Goal: Transaction & Acquisition: Purchase product/service

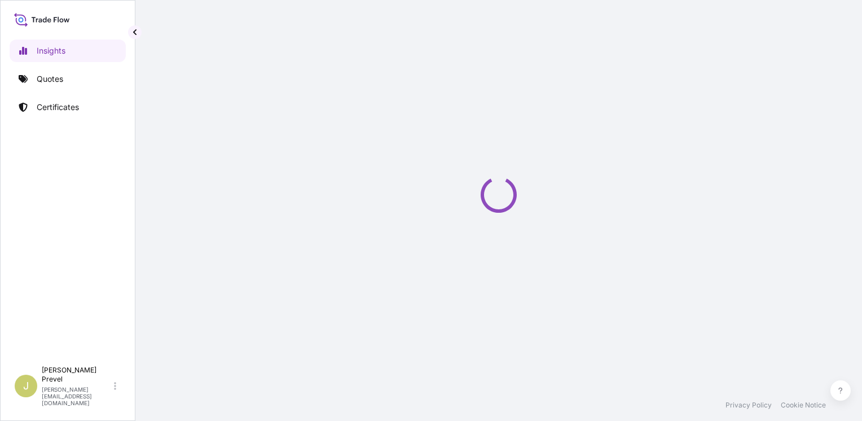
select select "2025"
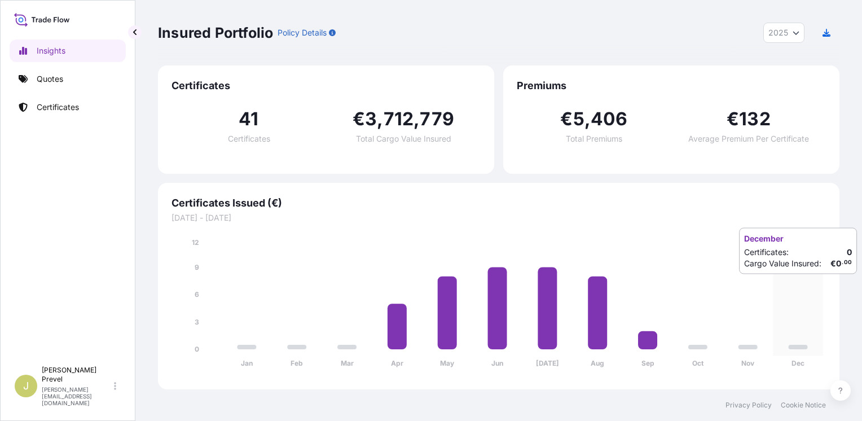
drag, startPoint x: 790, startPoint y: 285, endPoint x: 768, endPoint y: 285, distance: 22.0
click at [790, 285] on icon "[PERSON_NAME] Feb Mar Apr May Jun [DATE] Aug Sep Oct Nov Dec 0 3 6 9 12" at bounding box center [499, 306] width 654 height 139
click at [45, 80] on p "Quotes" at bounding box center [50, 78] width 27 height 11
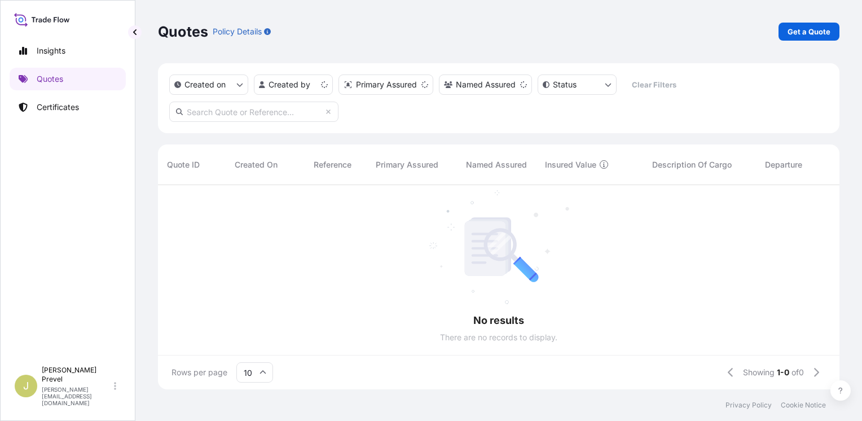
scroll to position [9, 9]
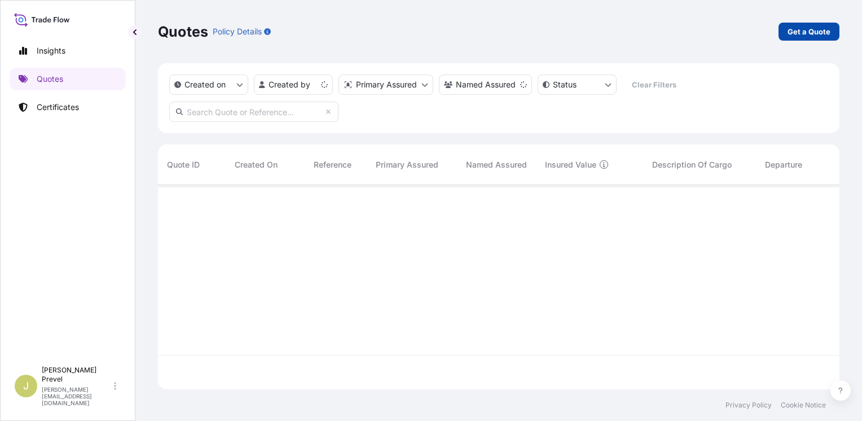
click at [785, 30] on link "Get a Quote" at bounding box center [809, 32] width 61 height 18
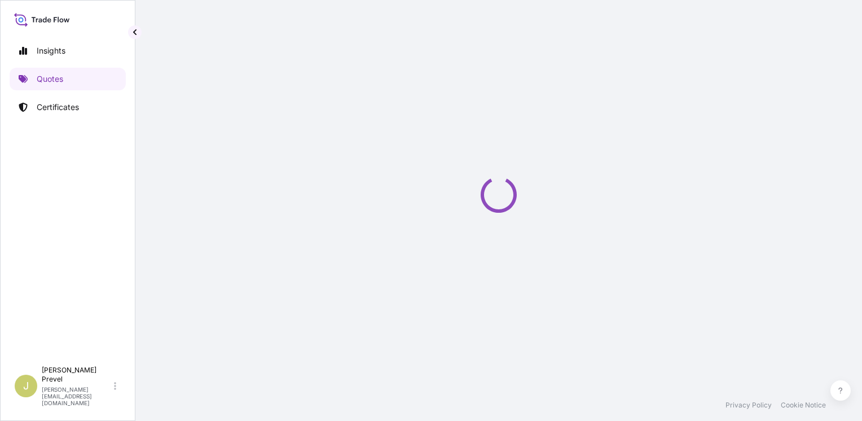
select select "Road / [GEOGRAPHIC_DATA]"
select select "Sea"
select select "21"
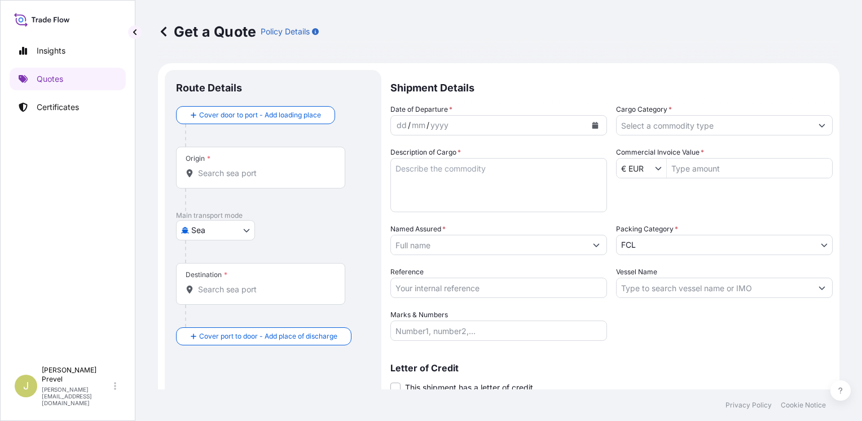
scroll to position [18, 0]
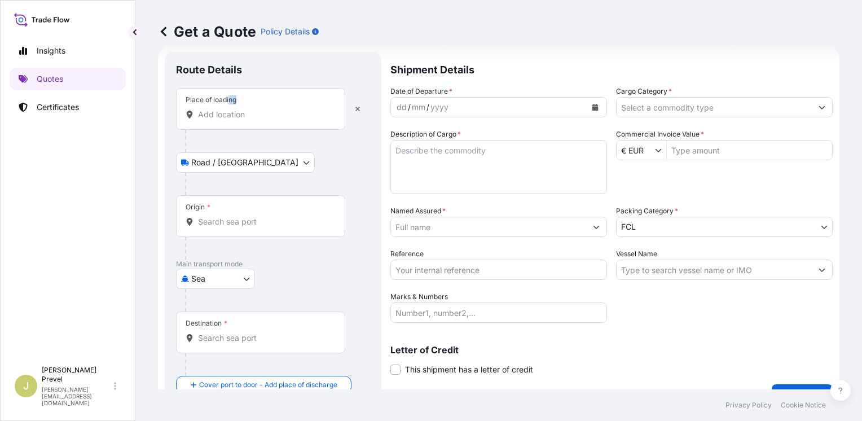
click at [234, 110] on div "Place of loading" at bounding box center [260, 109] width 169 height 42
click at [245, 118] on input "Place of loading" at bounding box center [264, 114] width 133 height 11
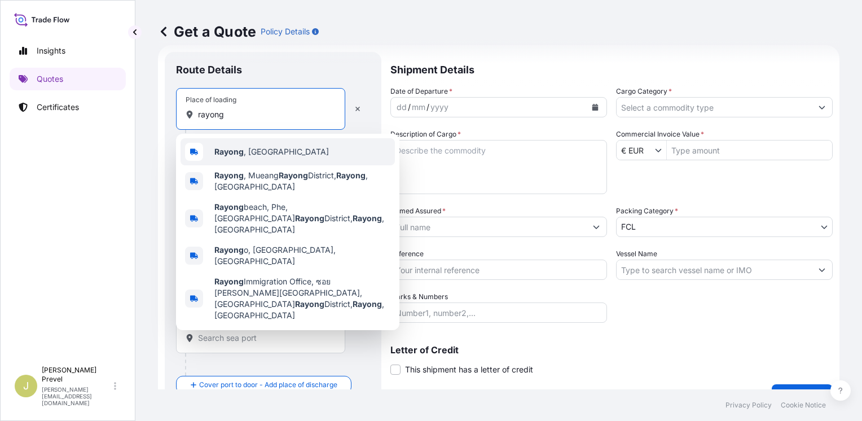
click at [274, 152] on span "Rayong , [GEOGRAPHIC_DATA]" at bounding box center [271, 151] width 115 height 11
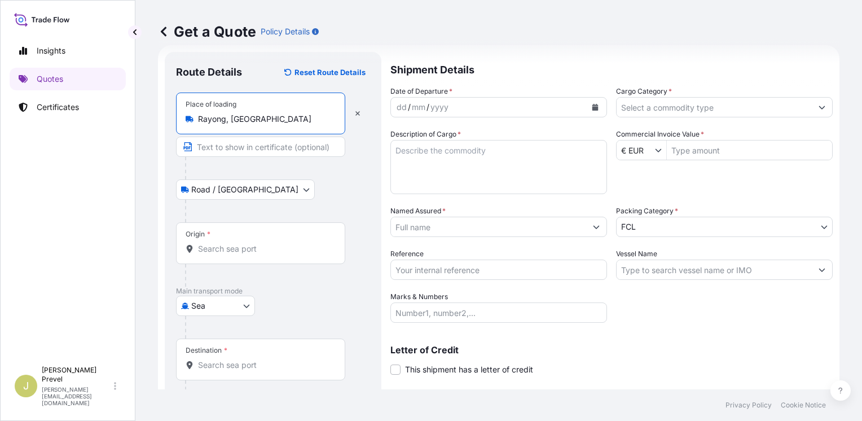
type input "Rayong, [GEOGRAPHIC_DATA]"
click at [248, 257] on div "Origin *" at bounding box center [260, 243] width 169 height 42
click at [248, 254] on input "Origin *" at bounding box center [264, 248] width 133 height 11
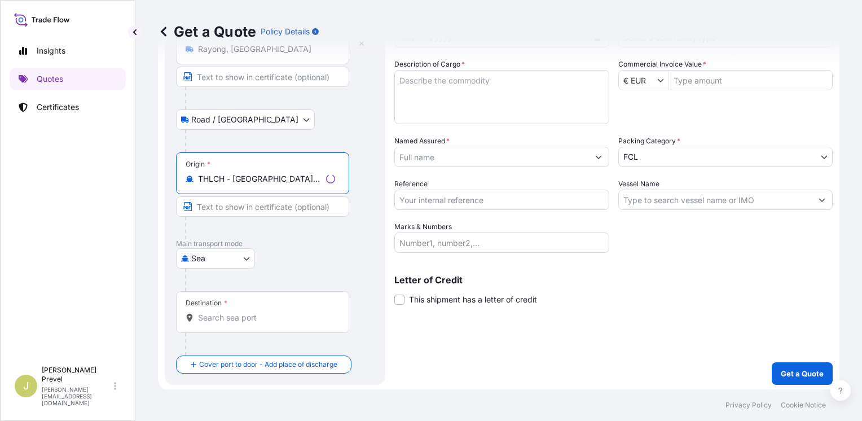
scroll to position [89, 0]
type input "THLCH - [GEOGRAPHIC_DATA], [GEOGRAPHIC_DATA]"
click at [238, 307] on div "Destination *" at bounding box center [260, 311] width 169 height 42
click at [238, 311] on input "Destination *" at bounding box center [264, 316] width 133 height 11
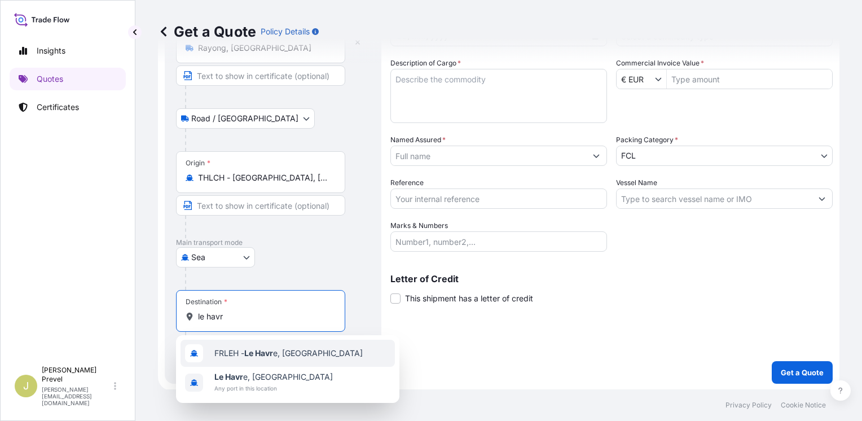
click at [246, 344] on div "FRLEH - Le Havr e, [GEOGRAPHIC_DATA]" at bounding box center [288, 353] width 214 height 27
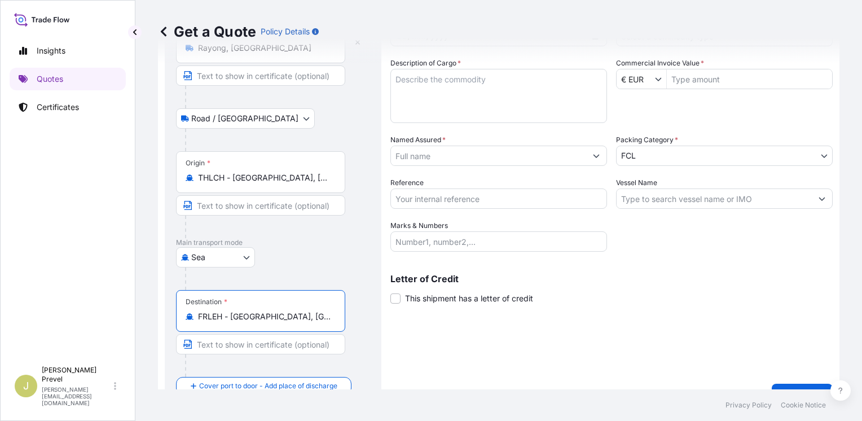
scroll to position [112, 0]
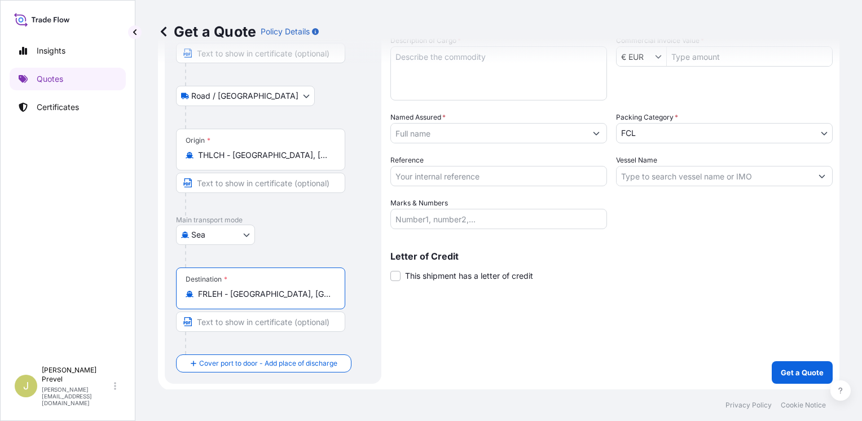
type input "FRLEH - [GEOGRAPHIC_DATA], [GEOGRAPHIC_DATA]"
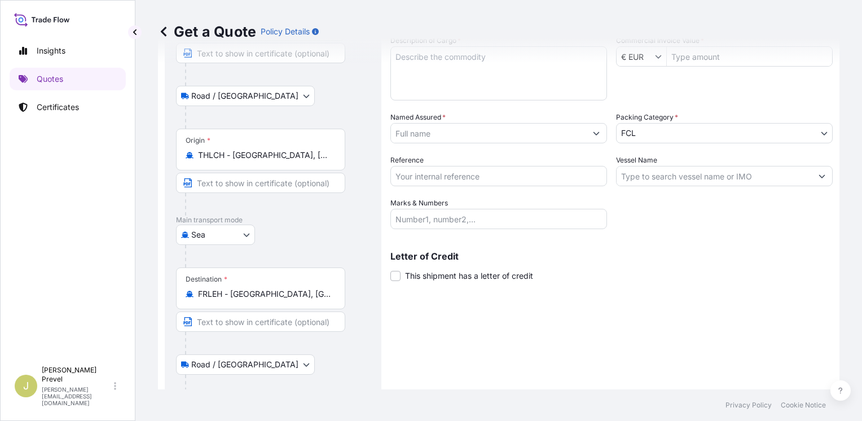
click at [225, 370] on body "2 options available. 0 options available. 2 options available. Insights Quotes …" at bounding box center [431, 210] width 862 height 421
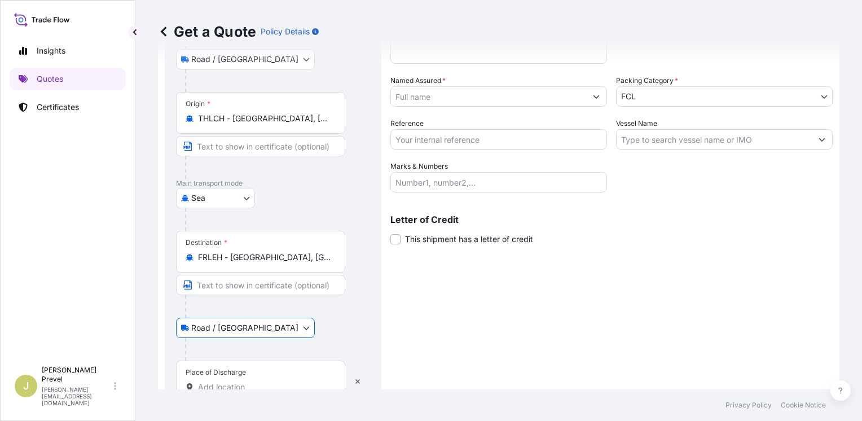
scroll to position [168, 0]
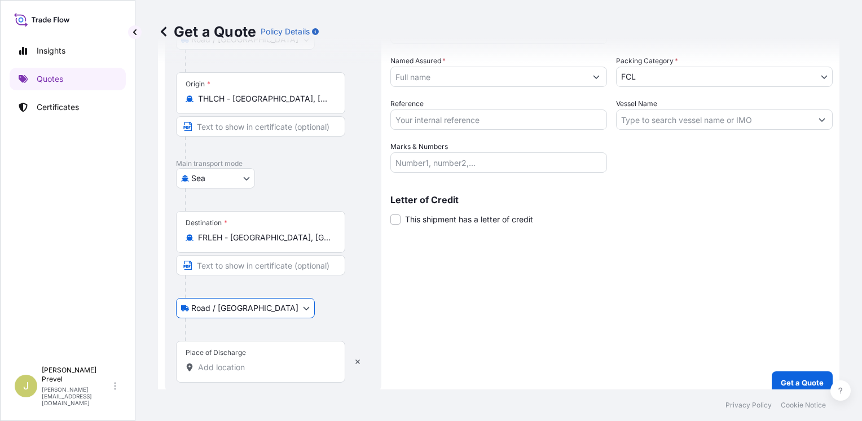
click at [249, 362] on input "Place of Discharge" at bounding box center [264, 367] width 133 height 11
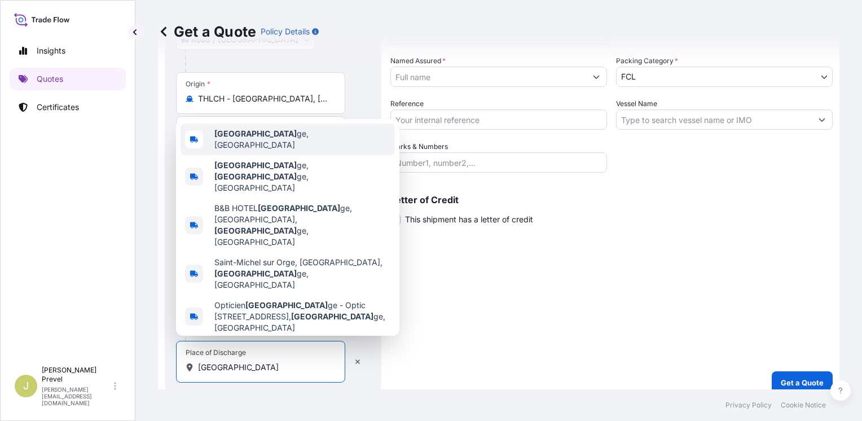
click at [264, 138] on b "[GEOGRAPHIC_DATA]" at bounding box center [255, 134] width 82 height 10
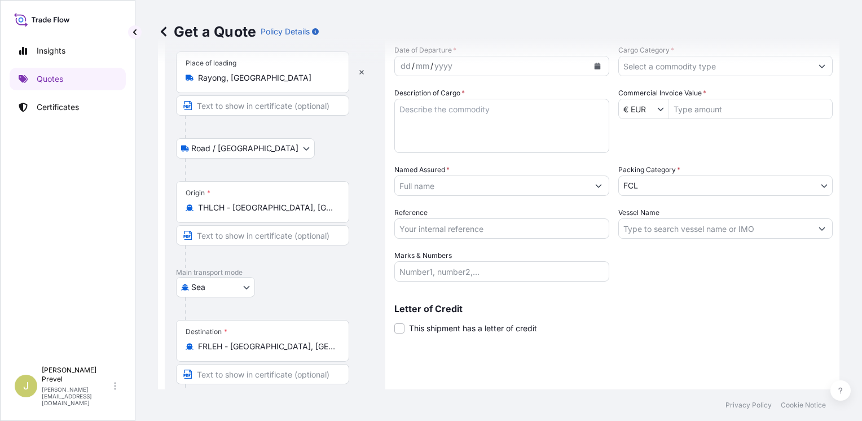
scroll to position [0, 0]
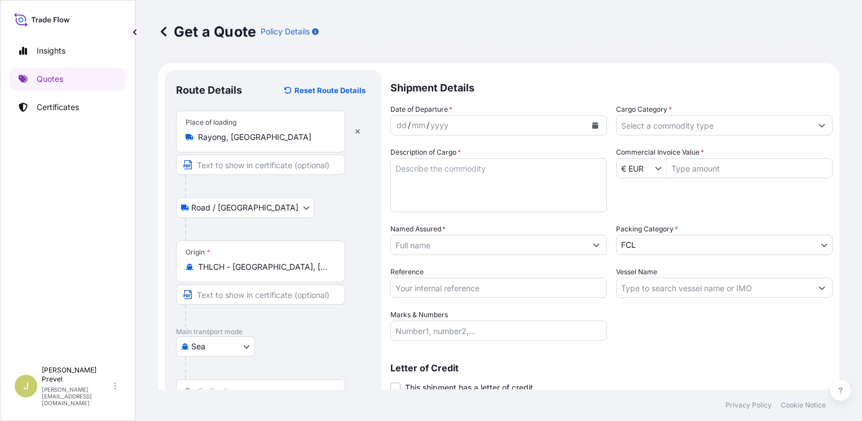
type input "[GEOGRAPHIC_DATA], [GEOGRAPHIC_DATA]"
click at [391, 125] on div "dd / mm / yyyy" at bounding box center [488, 125] width 195 height 20
click at [397, 124] on div "dd" at bounding box center [401, 125] width 12 height 14
click at [469, 125] on div "08 / 09 / 5" at bounding box center [488, 125] width 195 height 20
click at [436, 122] on div "08 / 09 / 5" at bounding box center [488, 125] width 195 height 20
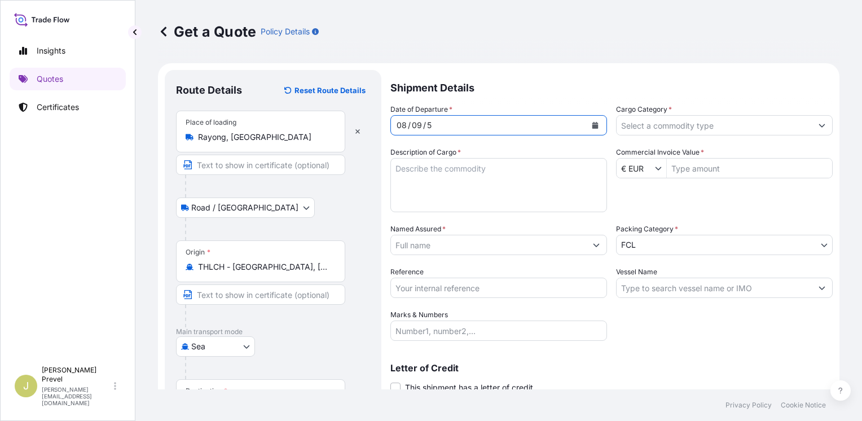
click at [424, 126] on div "08 / 09 / 5" at bounding box center [488, 125] width 195 height 20
click at [427, 126] on div "5" at bounding box center [429, 125] width 7 height 14
drag, startPoint x: 429, startPoint y: 130, endPoint x: 425, endPoint y: 125, distance: 6.6
click at [426, 125] on div "5" at bounding box center [429, 125] width 7 height 14
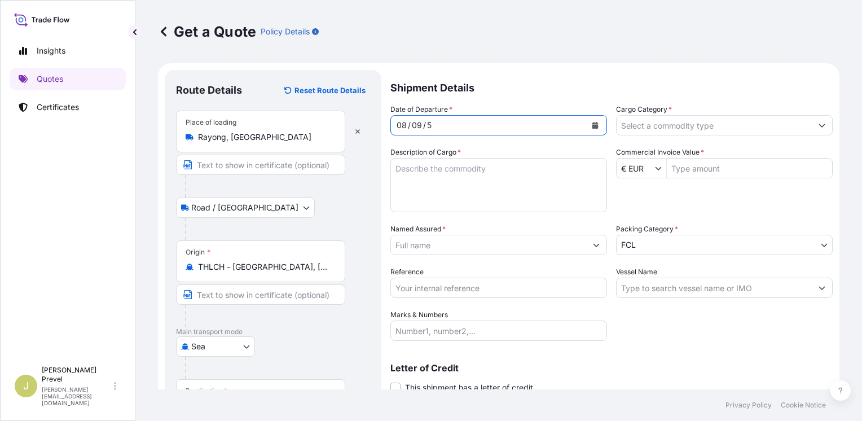
click at [426, 125] on div "5" at bounding box center [429, 125] width 7 height 14
click at [218, 127] on form "Route Details Reset Route Details Place of loading Rayong, [GEOGRAPHIC_DATA] Ro…" at bounding box center [499, 327] width 682 height 528
click at [592, 123] on icon "Calendar" at bounding box center [595, 125] width 6 height 7
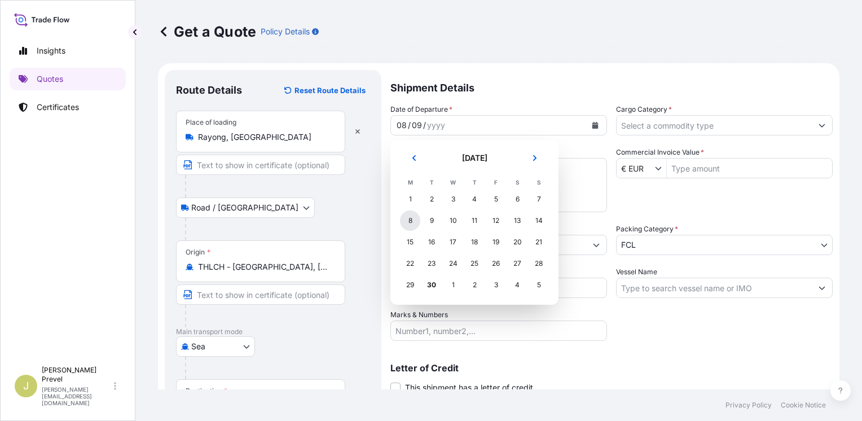
click at [406, 221] on div "8" at bounding box center [410, 220] width 20 height 20
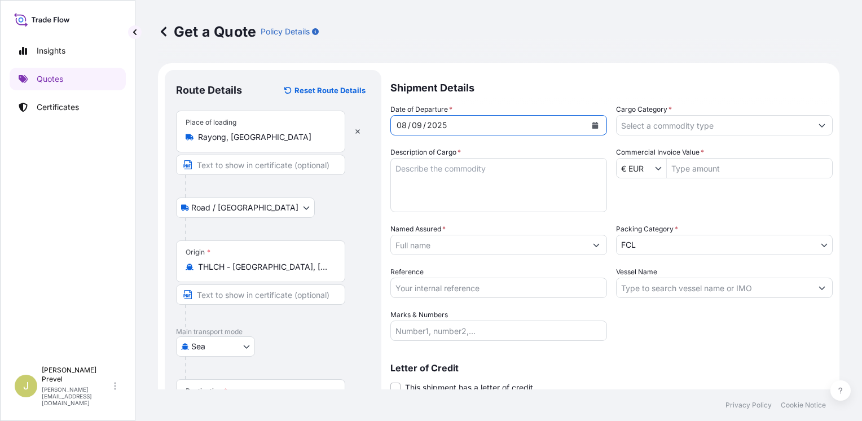
click at [634, 121] on input "Cargo Category *" at bounding box center [714, 125] width 195 height 20
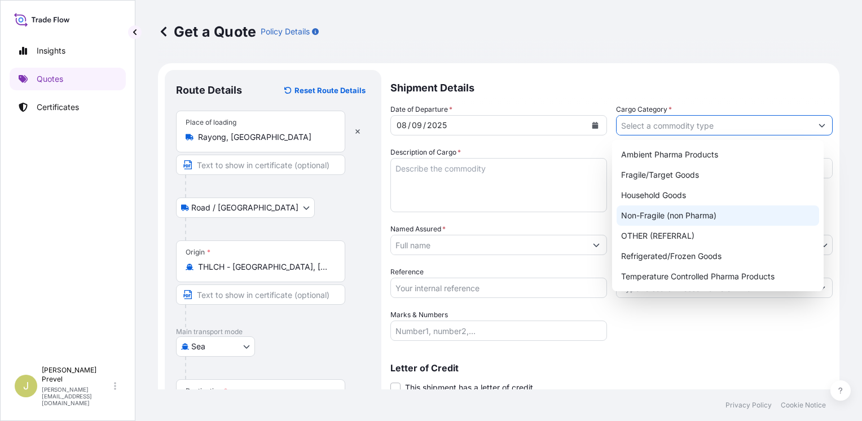
click at [691, 219] on div "Non-Fragile (non Pharma)" at bounding box center [718, 215] width 203 height 20
type input "Non-Fragile (non Pharma)"
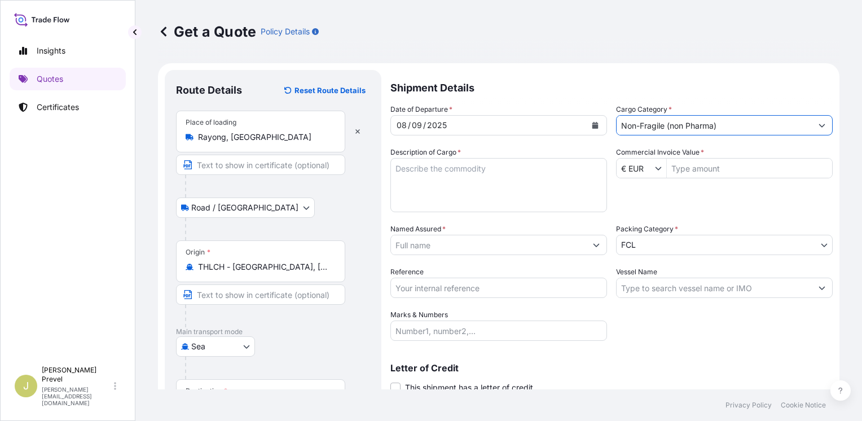
click at [700, 171] on input "Commercial Invoice Value *" at bounding box center [749, 168] width 165 height 20
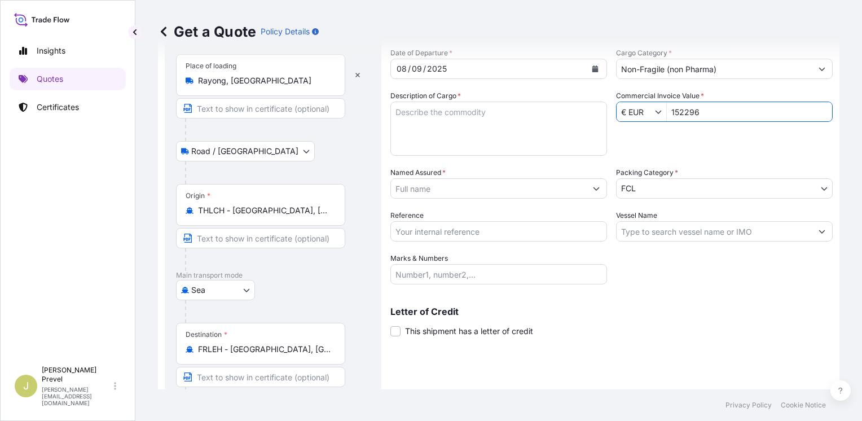
type input "152.296"
click at [672, 230] on input "Vessel Name" at bounding box center [714, 231] width 195 height 20
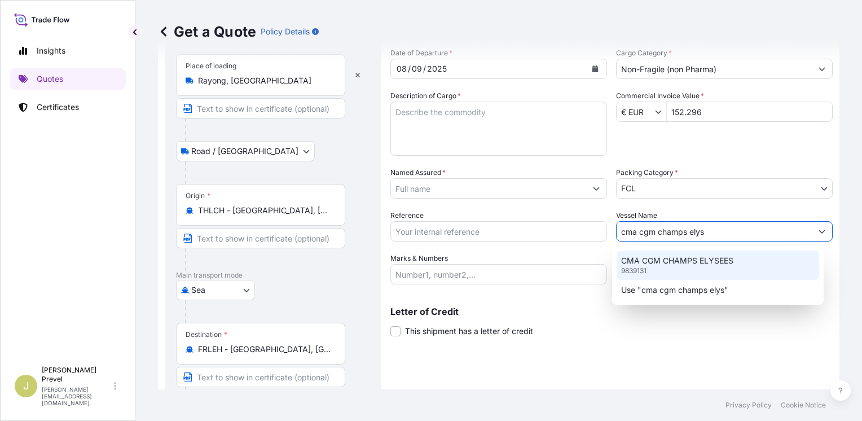
click at [670, 264] on p "CMA CGM CHAMPS ELYSEES" at bounding box center [677, 260] width 112 height 11
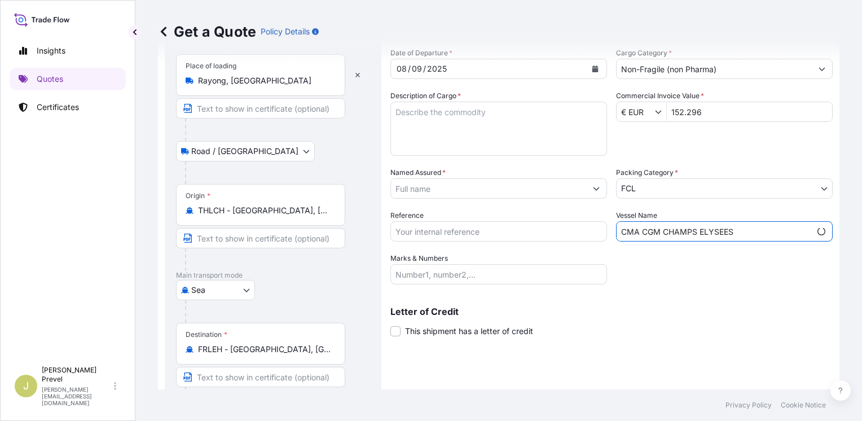
type input "CMA CGM CHAMPS ELYSEES"
click at [451, 274] on input "Marks & Numbers" at bounding box center [498, 274] width 217 height 20
click at [406, 229] on input "Reference" at bounding box center [498, 231] width 217 height 20
click at [414, 233] on input "sbkk1242183" at bounding box center [498, 231] width 217 height 20
click at [415, 234] on input "sbkk1242183" at bounding box center [498, 231] width 217 height 20
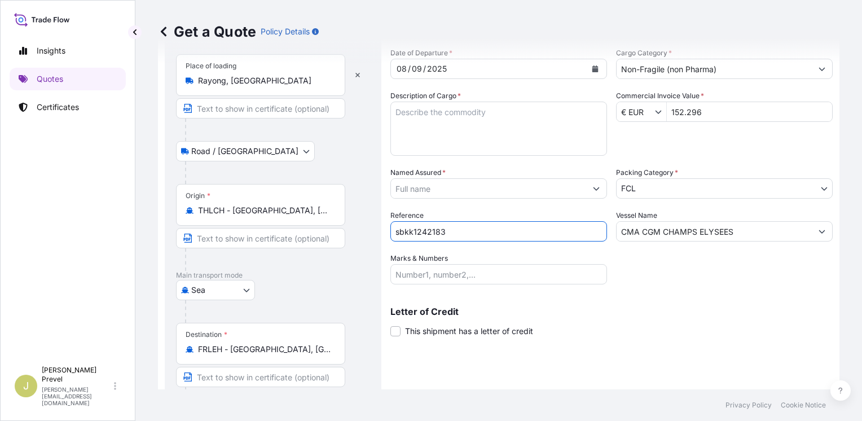
type input "sbkk1242183"
click at [457, 267] on input "Marks & Numbers" at bounding box center [498, 274] width 217 height 20
paste input "VALVE PRECISION FRANCE ZAC DE LA NOUE ROUSSEAU [STREET_ADDRESS]"
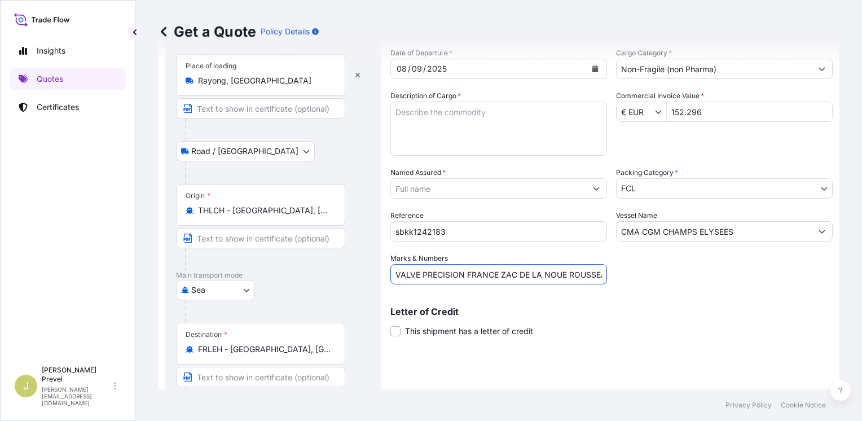
scroll to position [0, 260]
type input "VALVE PRECISION FRANCE ZAC DE LA NOUE ROUSSEAU [STREET_ADDRESS]"
click at [424, 117] on textarea "Description of Cargo *" at bounding box center [498, 129] width 217 height 54
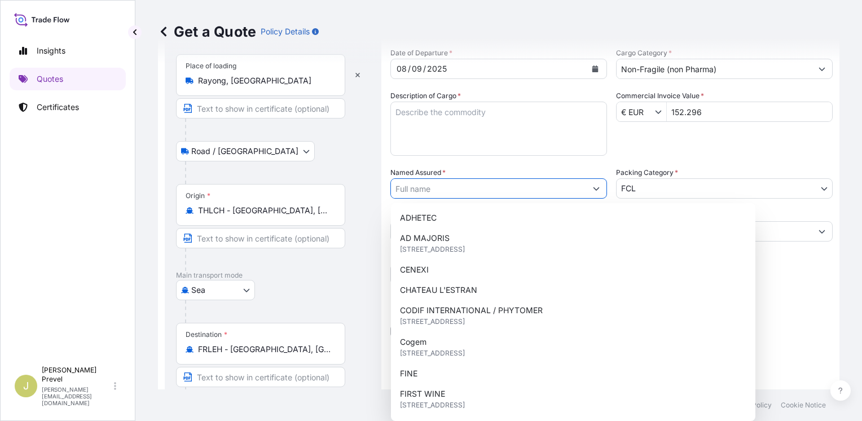
click at [411, 182] on input "Named Assured *" at bounding box center [488, 188] width 195 height 20
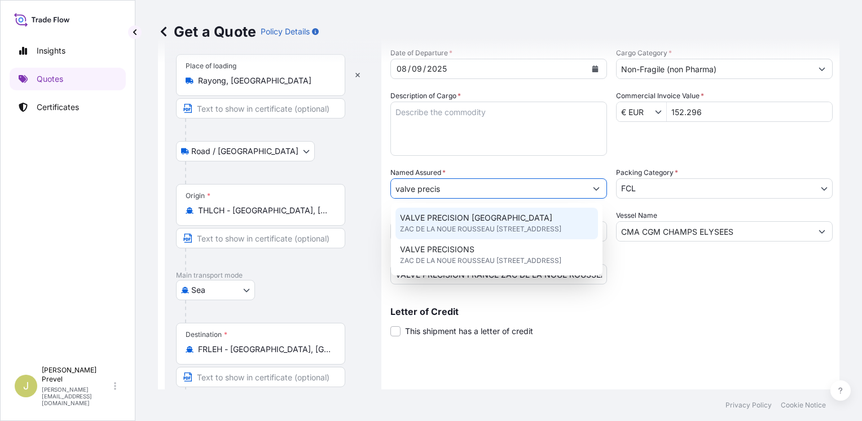
click at [456, 216] on span "VALVE PRECISION [GEOGRAPHIC_DATA]" at bounding box center [476, 217] width 152 height 11
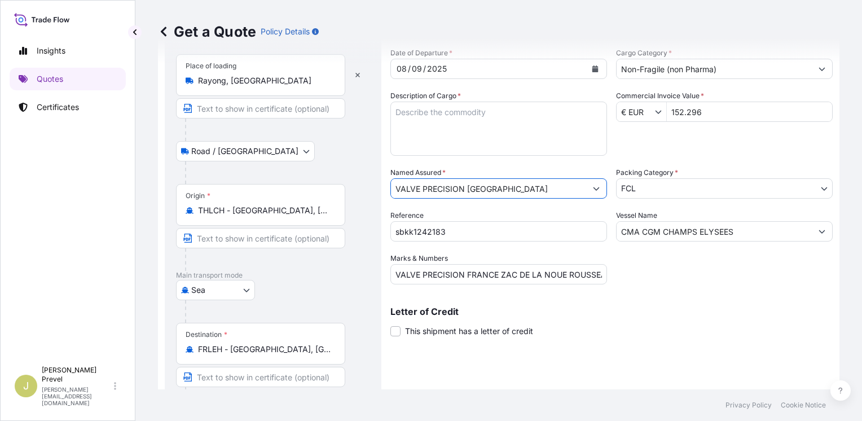
type input "VALVE PRECISION [GEOGRAPHIC_DATA]"
click at [437, 141] on textarea "Description of Cargo *" at bounding box center [498, 129] width 217 height 54
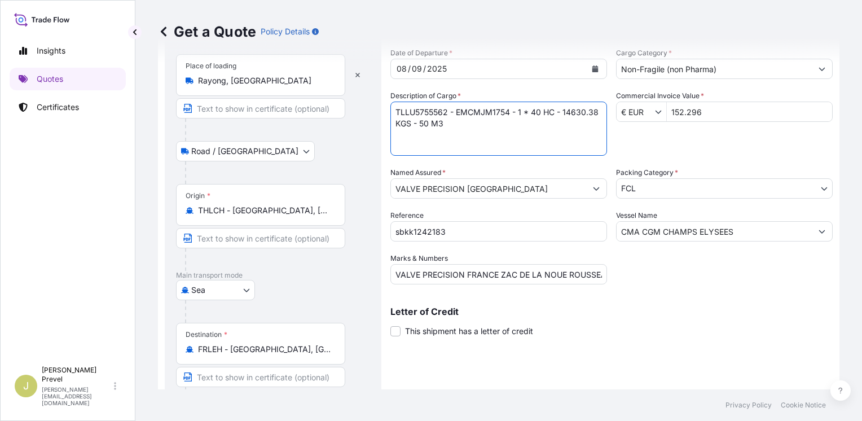
paste textarea "(20 PACKAGES = 20 PALLETS) ( 1,473 CARTONS ) COVERING SHIPMENT OF AEROSOL VALVE…"
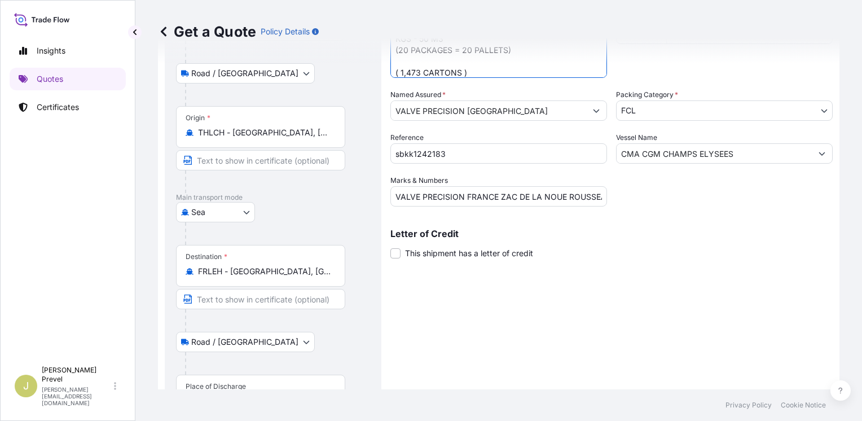
scroll to position [201, 0]
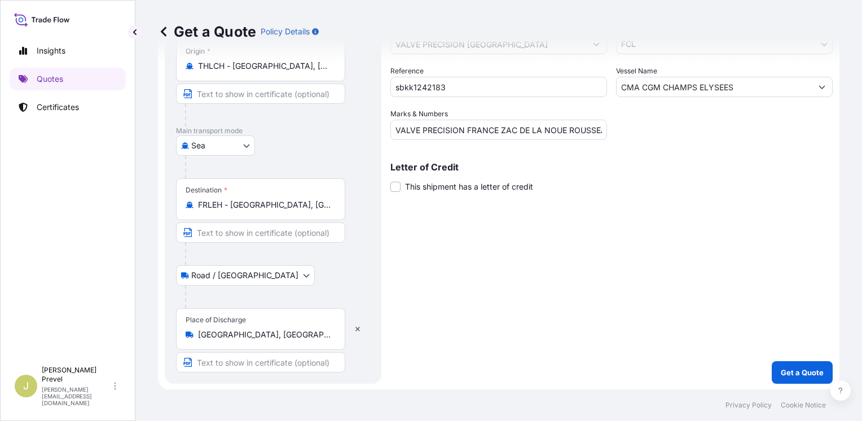
type textarea "TLLU5755562 - EMCMJM1754 - 1 * 40 HC - 14630.38 KGS - 50 M3 (20 PACKAGES = 20 P…"
click at [801, 377] on button "Get a Quote" at bounding box center [802, 372] width 61 height 23
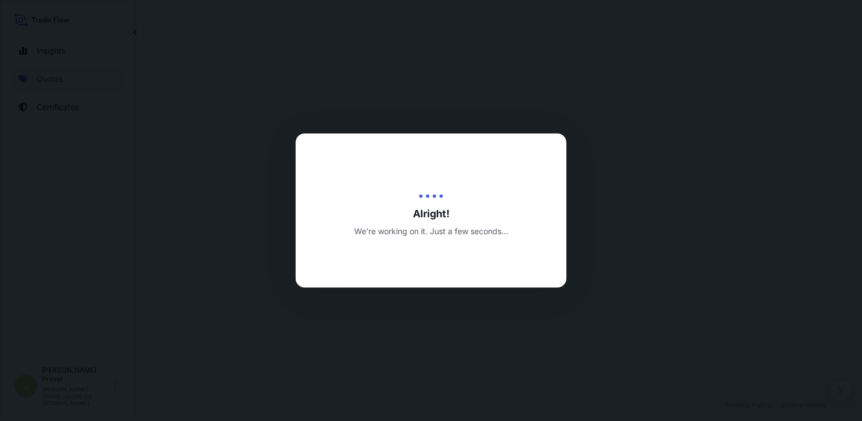
select select "Road / [GEOGRAPHIC_DATA]"
select select "Sea"
select select "Road / [GEOGRAPHIC_DATA]"
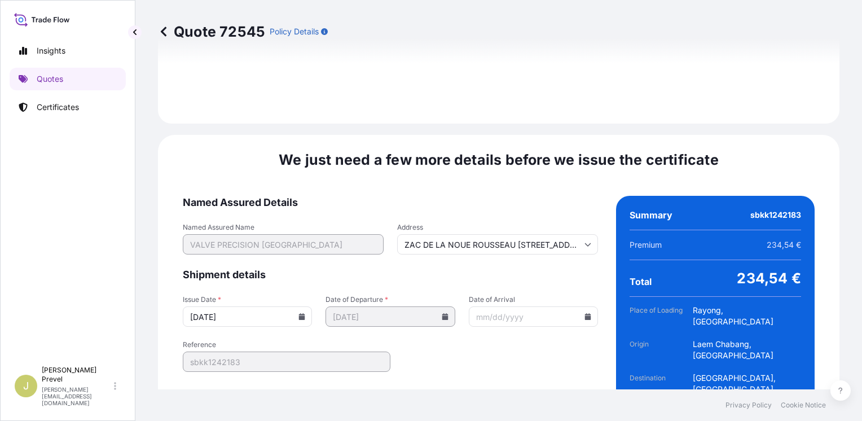
scroll to position [1663, 0]
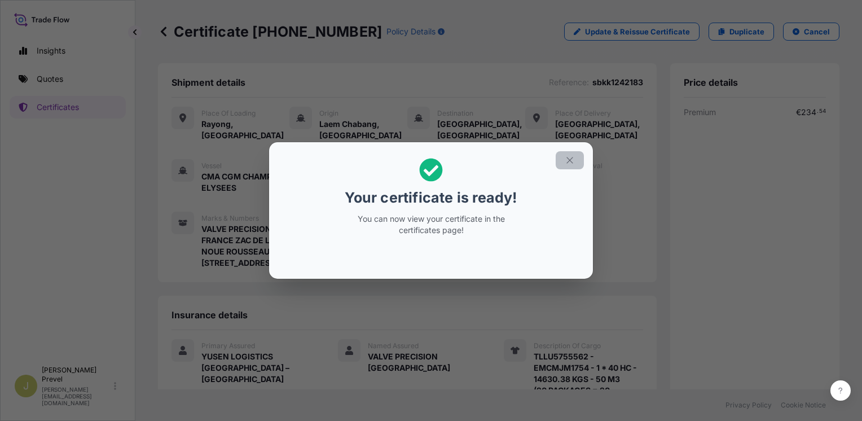
click at [566, 164] on icon "button" at bounding box center [570, 160] width 10 height 10
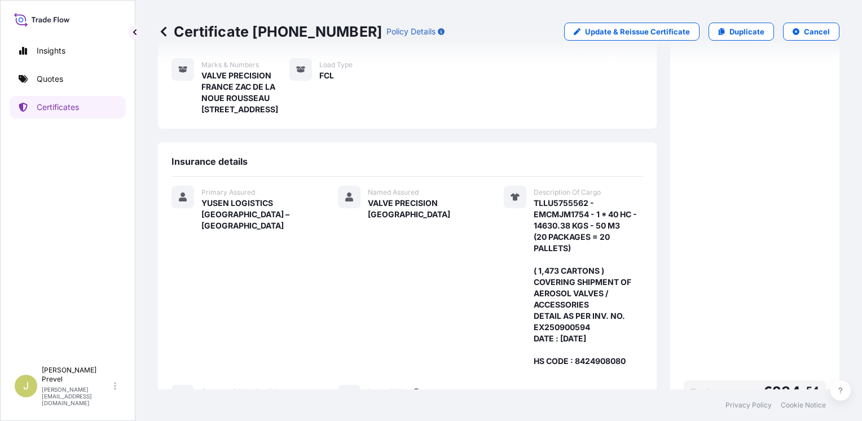
scroll to position [323, 0]
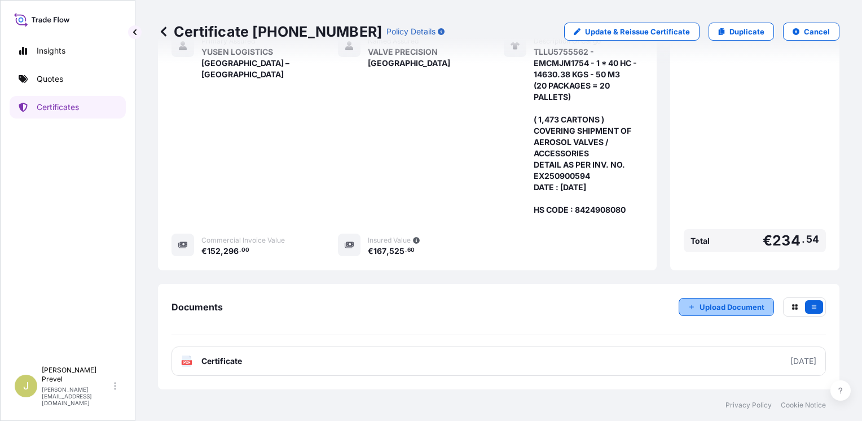
click at [717, 310] on p "Upload Document" at bounding box center [732, 306] width 65 height 11
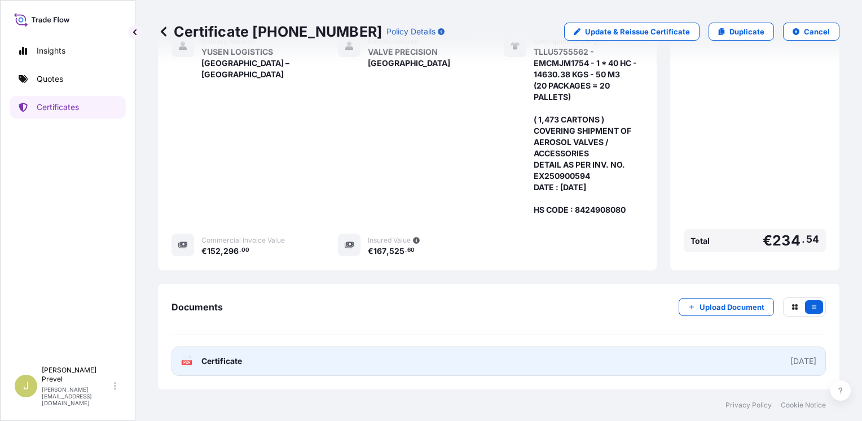
click at [313, 358] on link "PDF Certificate [DATE]" at bounding box center [499, 360] width 654 height 29
